Goal: Information Seeking & Learning: Find specific fact

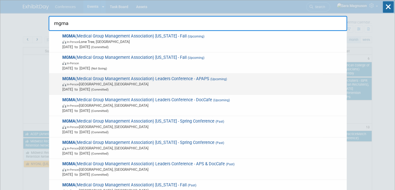
type input "mgma"
click at [174, 80] on span "MGMA (Medical Group Management Association) Leaders Conference - APAPS (Upcomin…" at bounding box center [203, 84] width 284 height 16
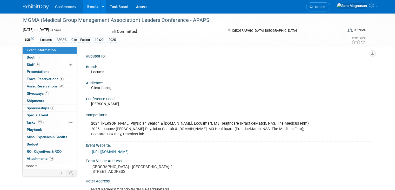
click at [170, 103] on div "[PERSON_NAME]" at bounding box center [230, 105] width 279 height 8
click at [198, 98] on div "Conference Lead:" at bounding box center [228, 98] width 284 height 6
